Goal: Transaction & Acquisition: Download file/media

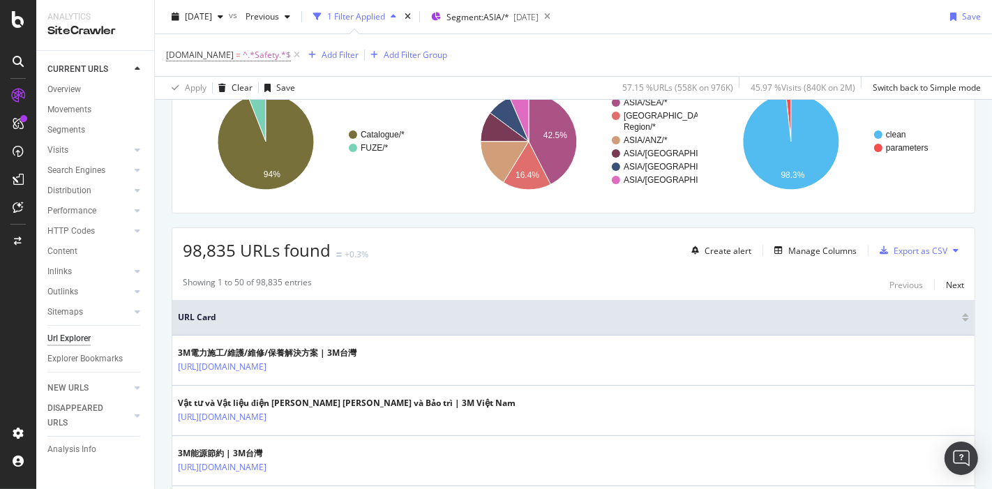
scroll to position [155, 0]
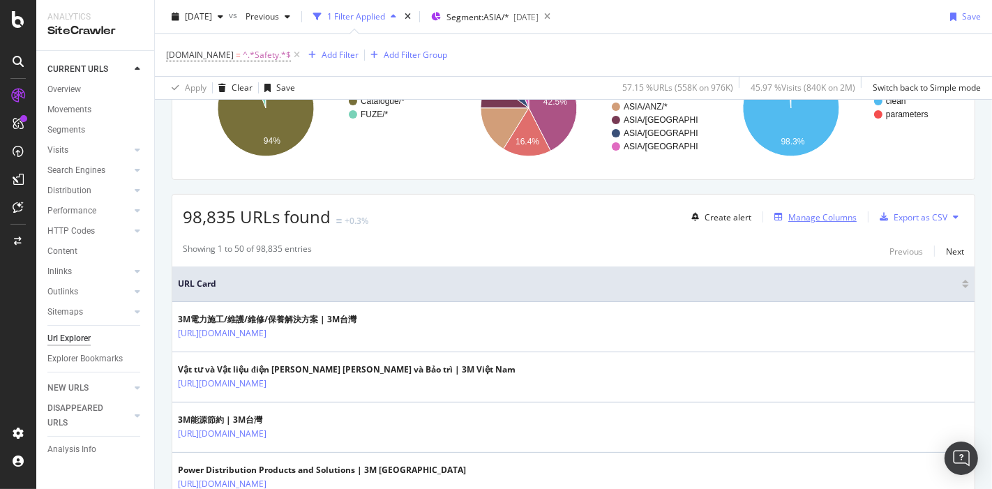
click at [823, 212] on div "Manage Columns" at bounding box center [822, 217] width 68 height 12
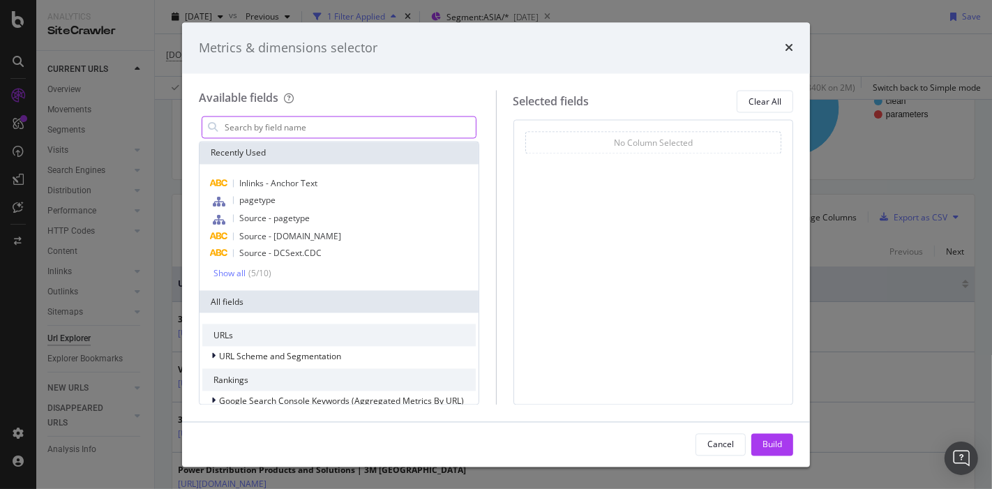
click at [326, 128] on input "modal" at bounding box center [349, 127] width 252 height 21
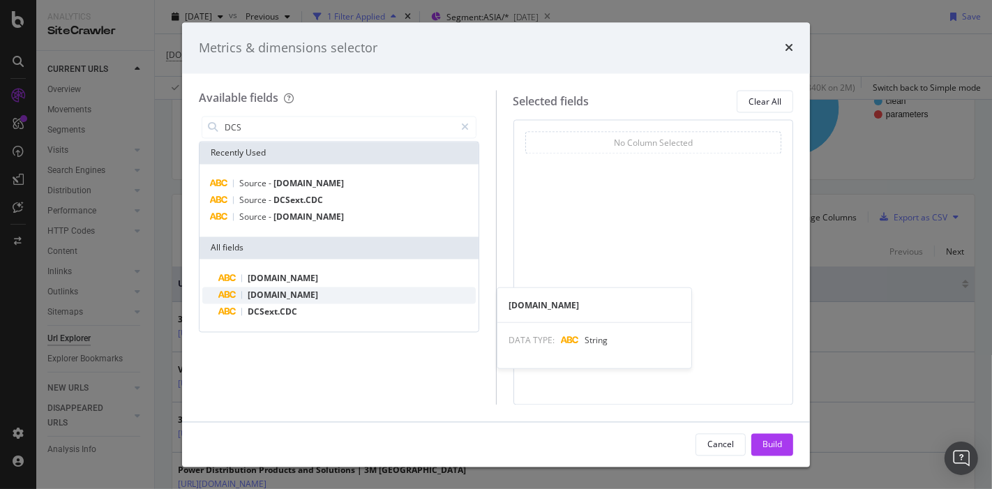
type input "DCS"
click at [315, 298] on span "[DOMAIN_NAME]" at bounding box center [283, 295] width 70 height 12
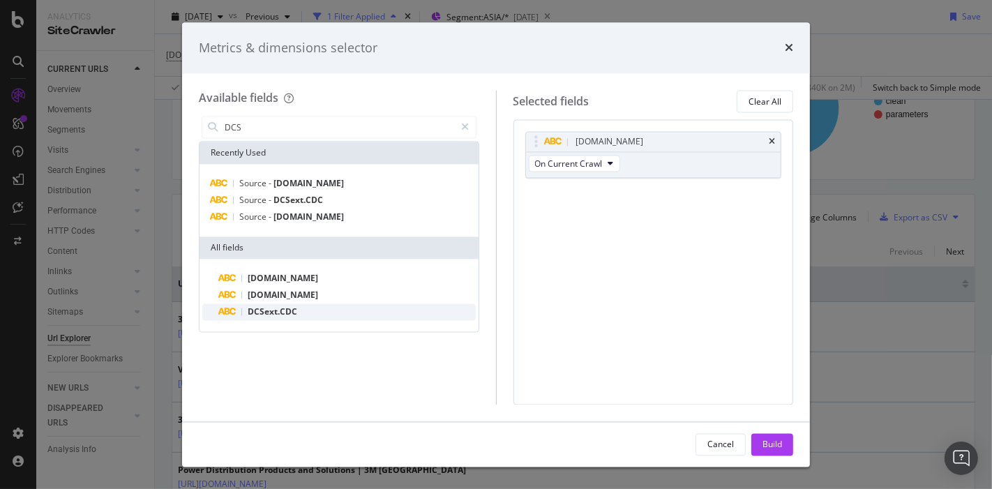
click at [315, 312] on div "DCSext.CDC" at bounding box center [347, 312] width 257 height 17
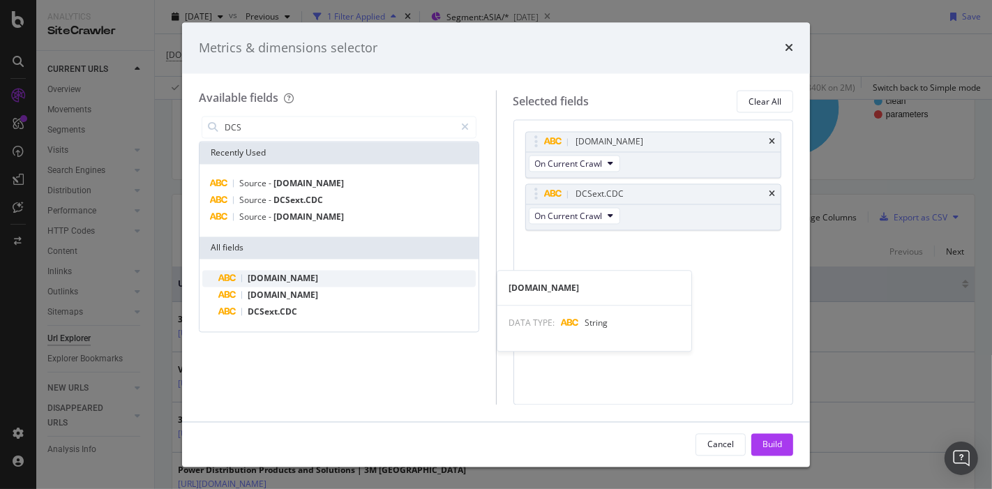
click at [305, 277] on div "[DOMAIN_NAME]" at bounding box center [347, 279] width 257 height 17
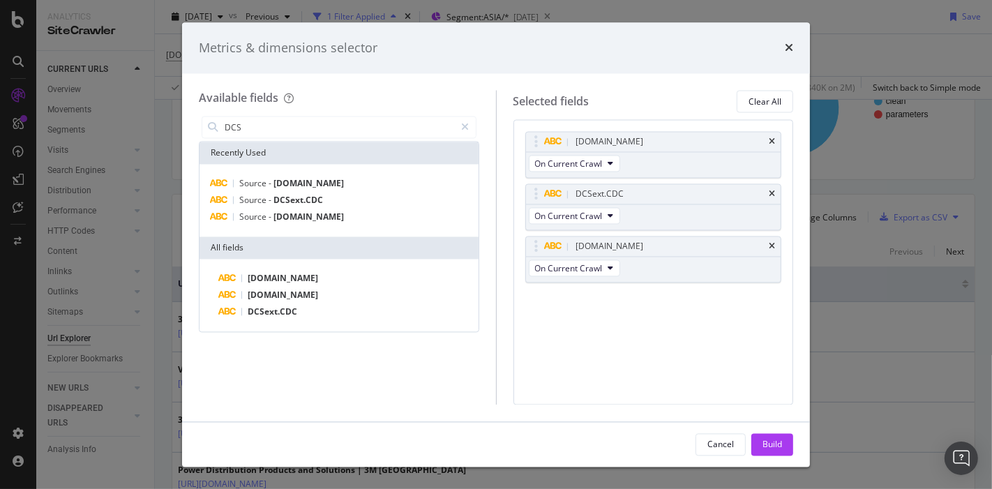
click at [647, 354] on div "[DOMAIN_NAME] On Current Crawl DCSext.CDC On Current Crawl [DOMAIN_NAME] On Cur…" at bounding box center [653, 262] width 280 height 285
click at [767, 435] on div "Build" at bounding box center [772, 444] width 20 height 21
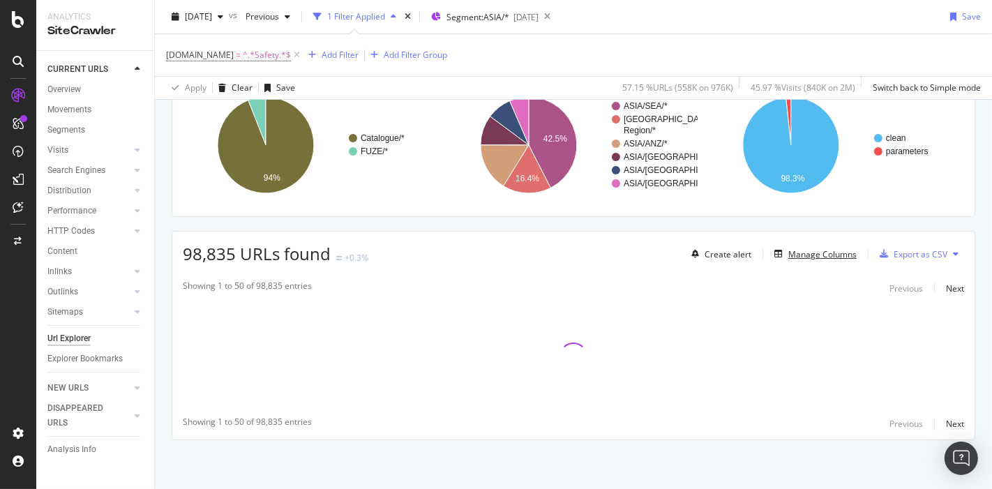
scroll to position [116, 0]
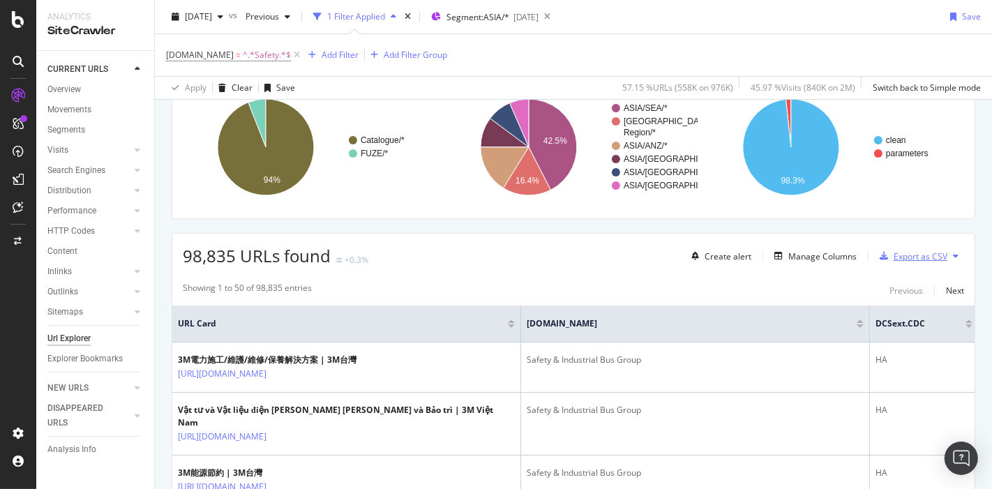
click at [899, 256] on div "Export as CSV" at bounding box center [921, 256] width 54 height 12
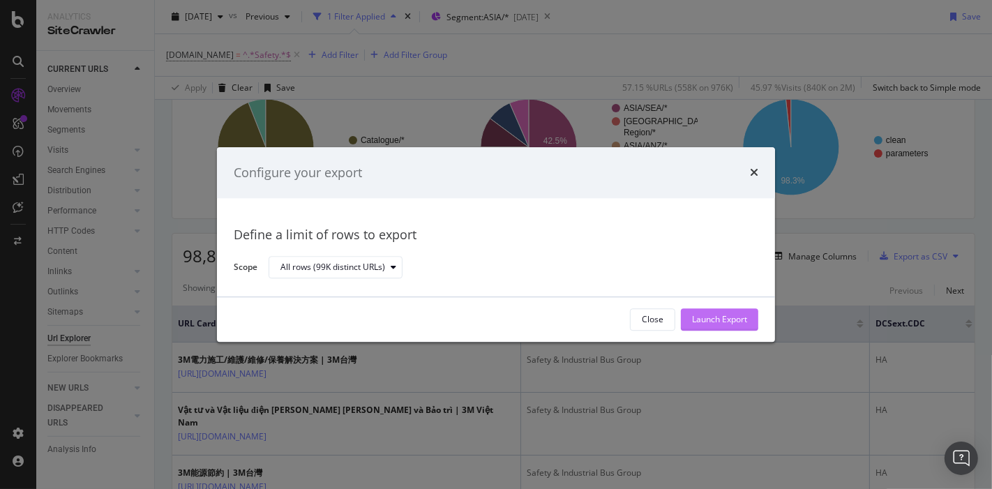
click at [709, 314] on div "Launch Export" at bounding box center [719, 320] width 55 height 12
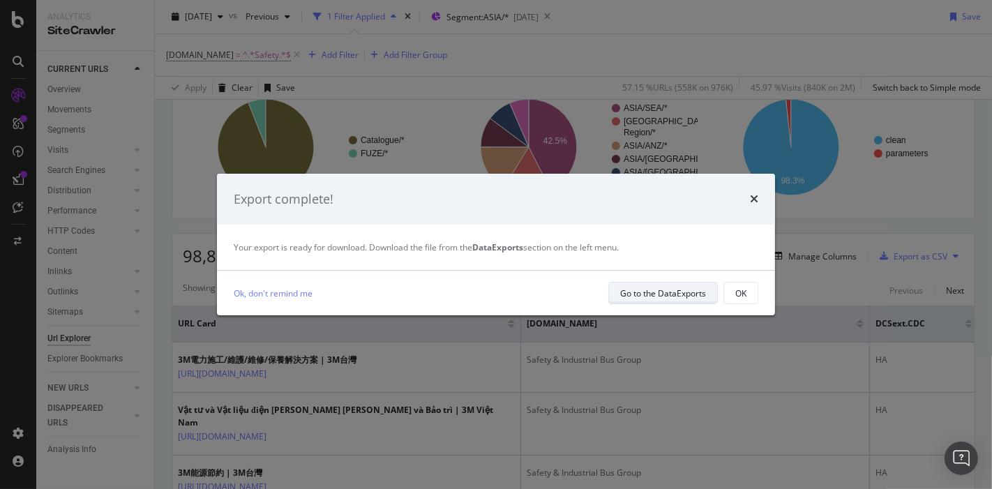
click at [658, 294] on div "Go to the DataExports" at bounding box center [663, 293] width 86 height 12
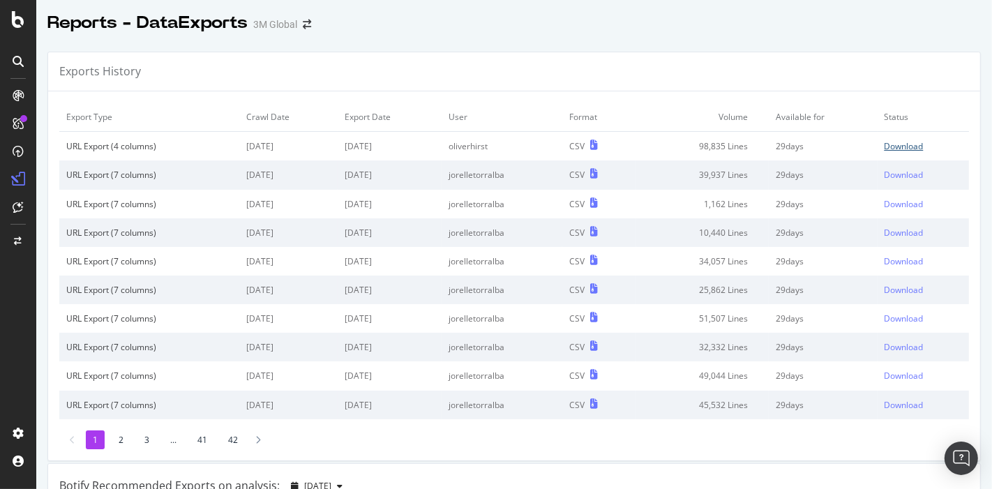
click at [891, 146] on div "Download" at bounding box center [903, 146] width 39 height 12
